Goal: Navigation & Orientation: Find specific page/section

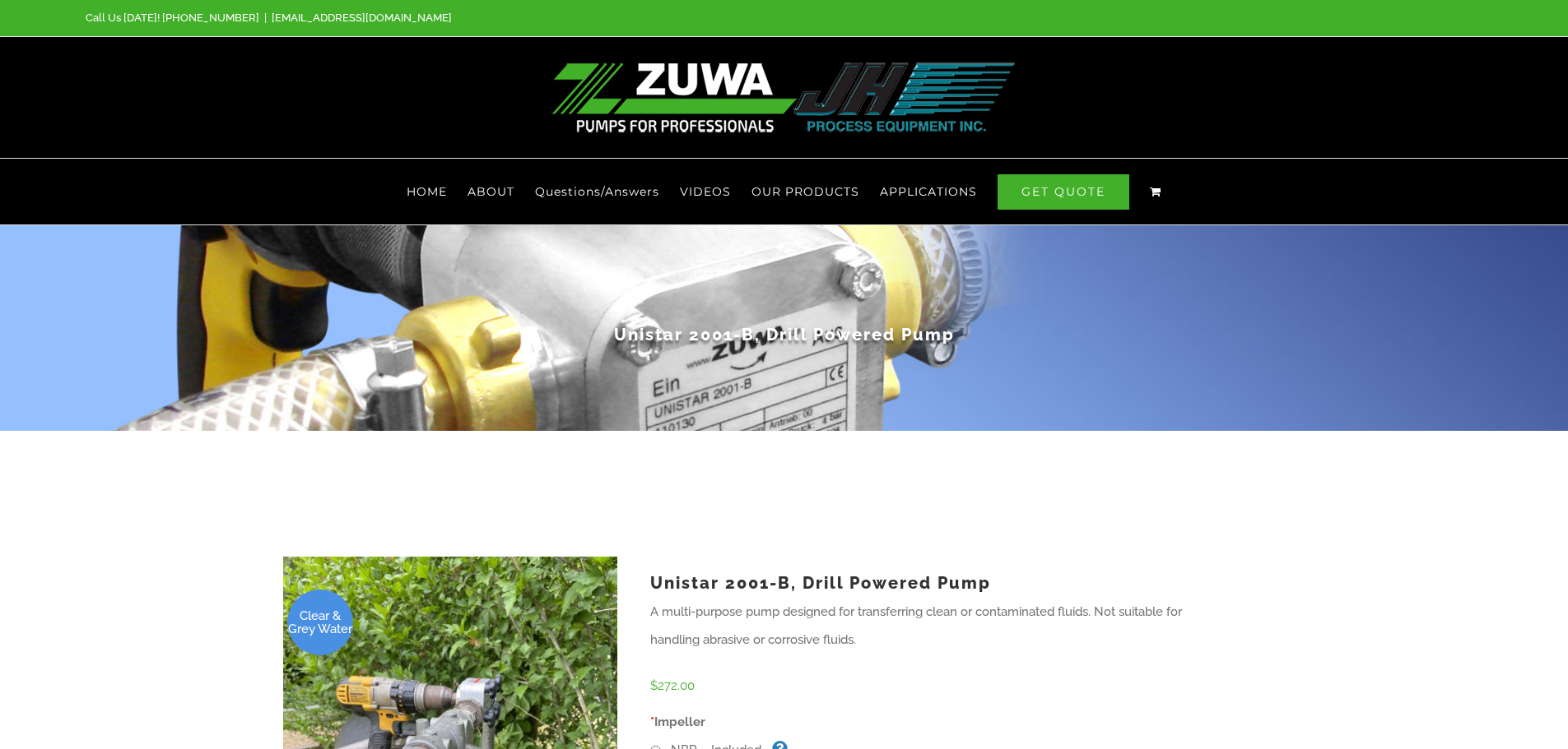
click at [750, 180] on li "VIDEOS" at bounding box center [716, 192] width 72 height 66
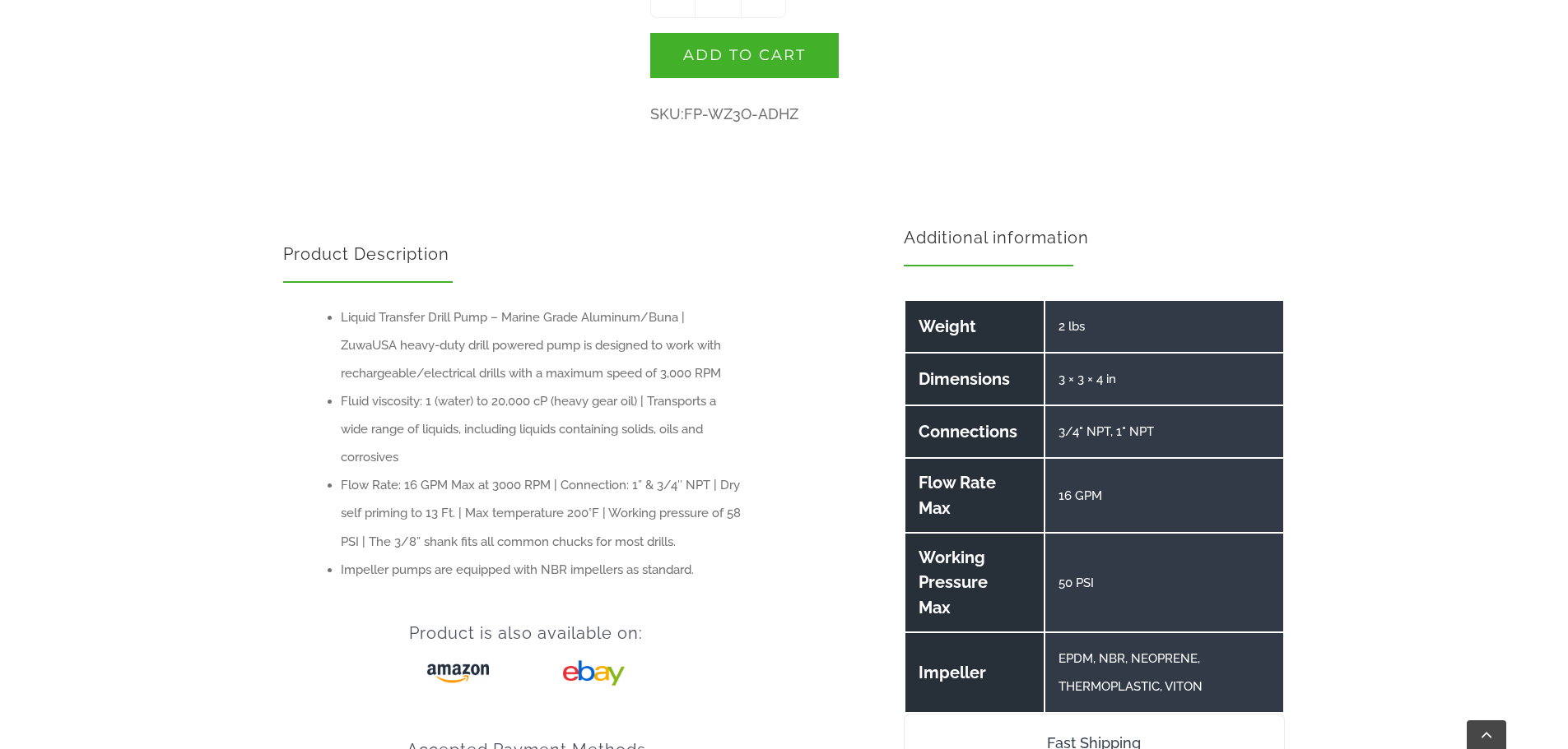
scroll to position [1151, 0]
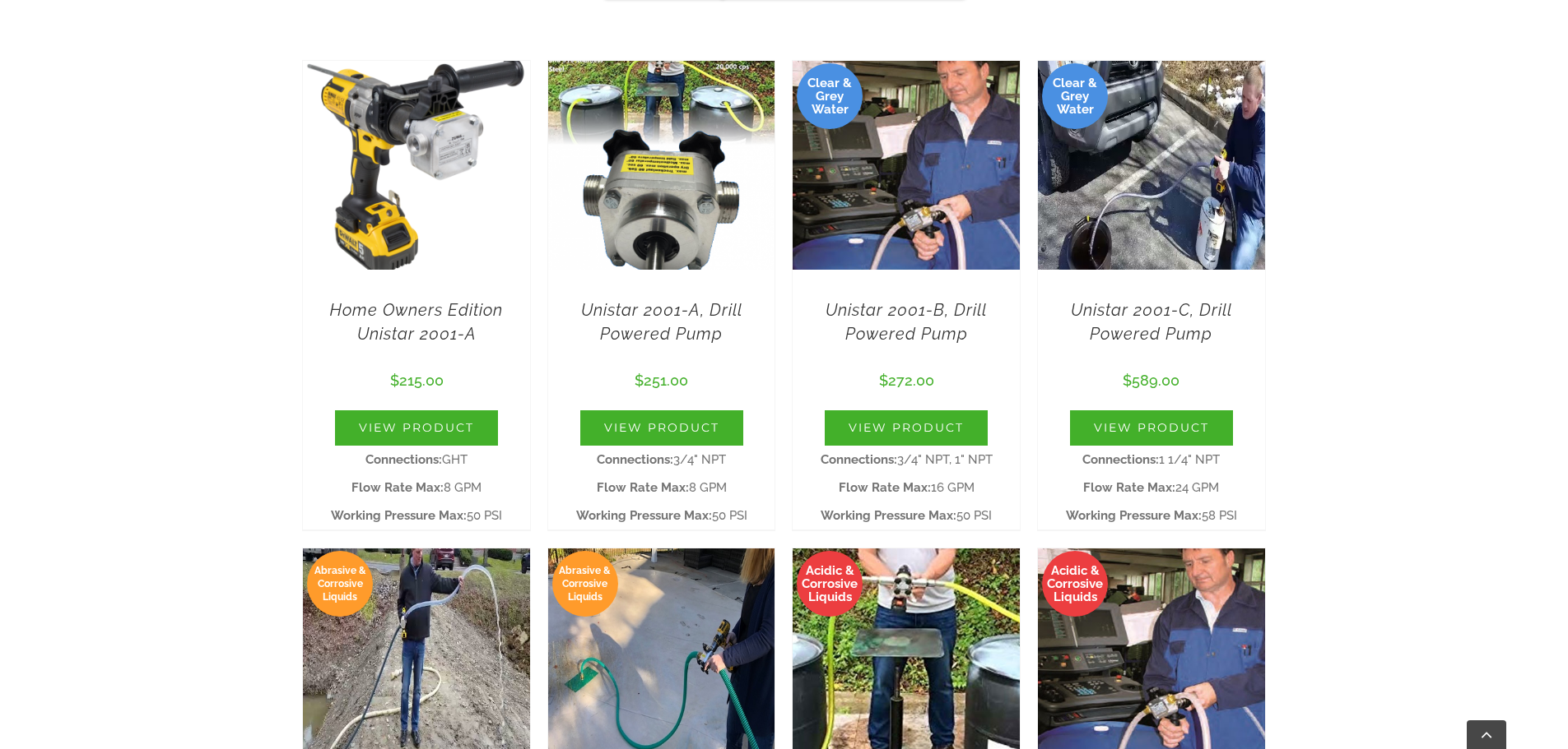
scroll to position [576, 0]
